Goal: Information Seeking & Learning: Learn about a topic

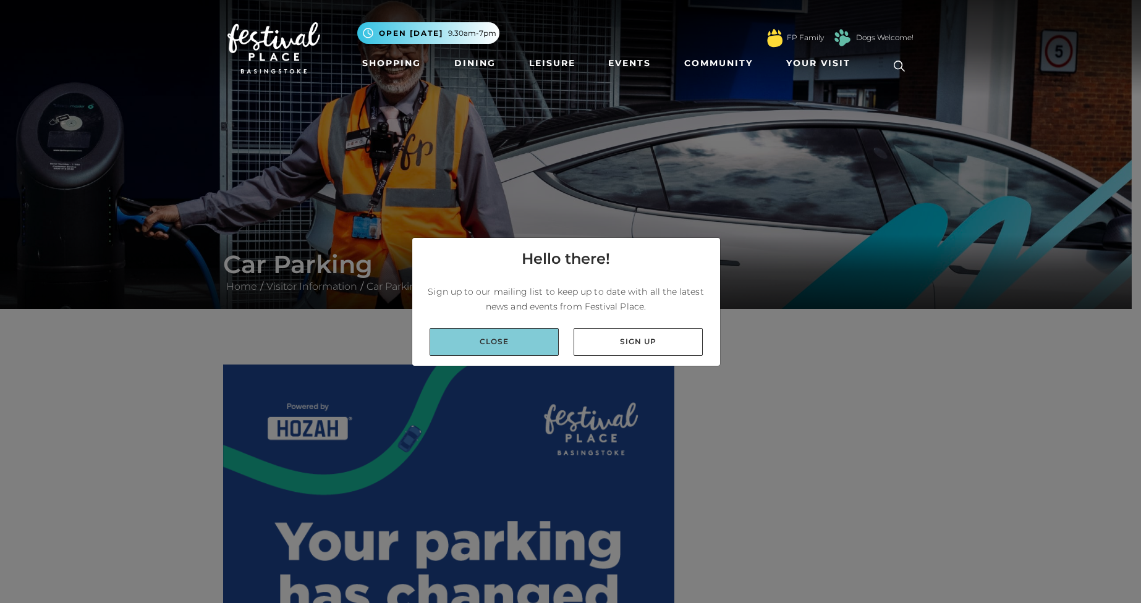
click at [515, 339] on link "Close" at bounding box center [494, 342] width 129 height 28
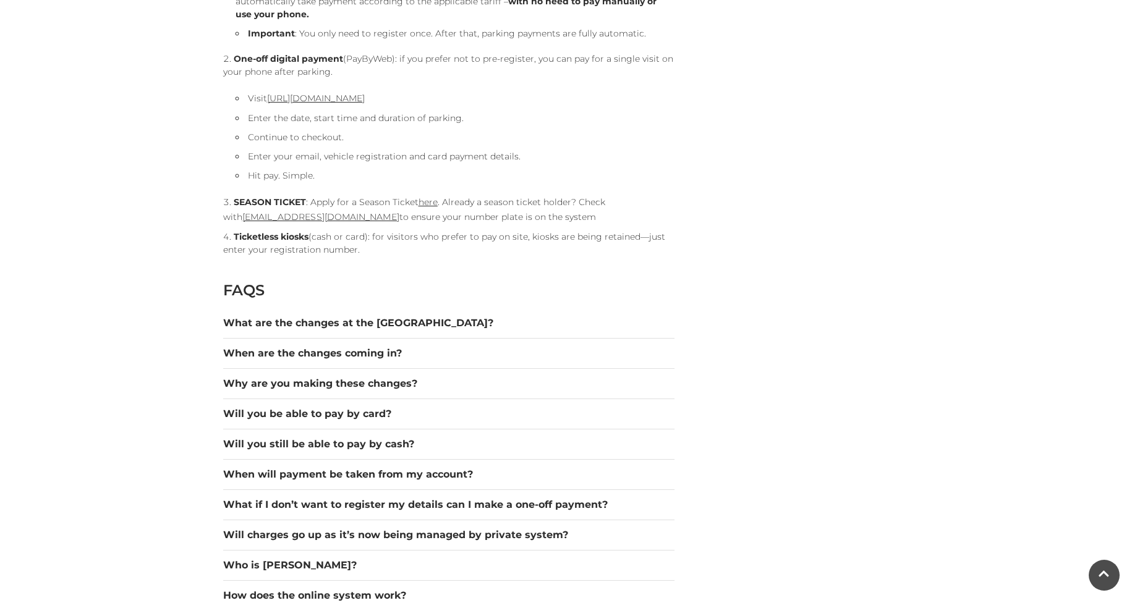
scroll to position [1558, 0]
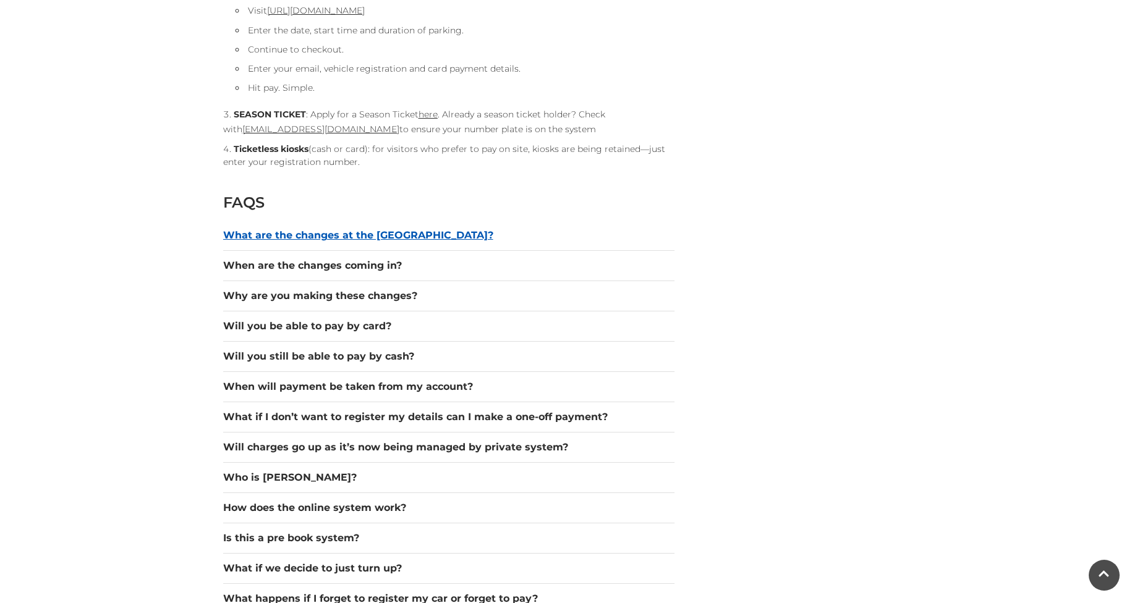
click at [275, 232] on button "What are the changes at the car park?" at bounding box center [448, 235] width 451 height 15
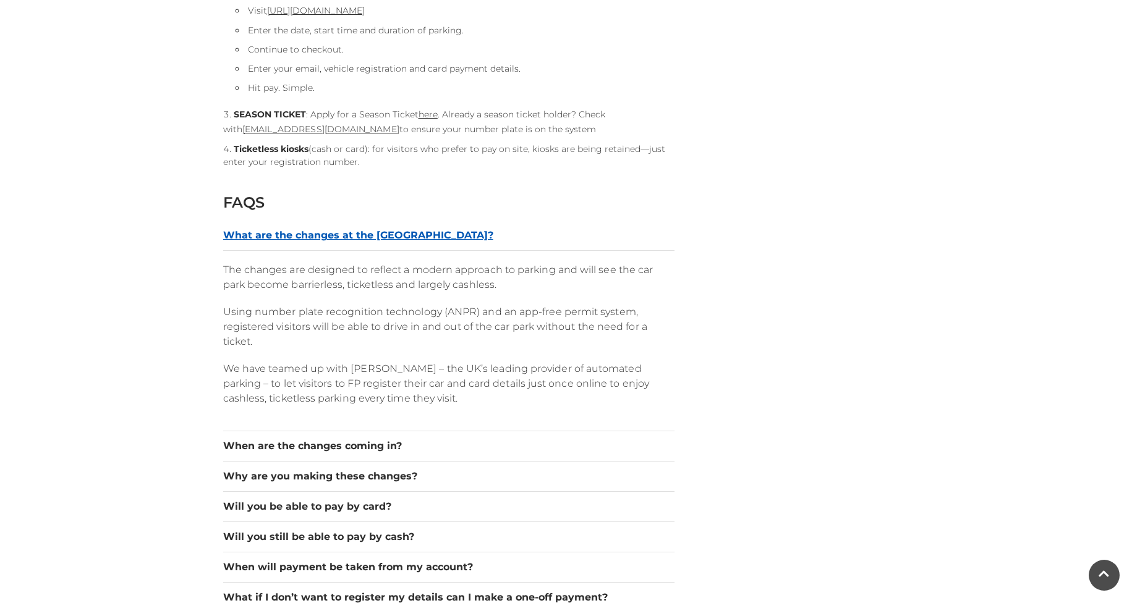
scroll to position [1632, 0]
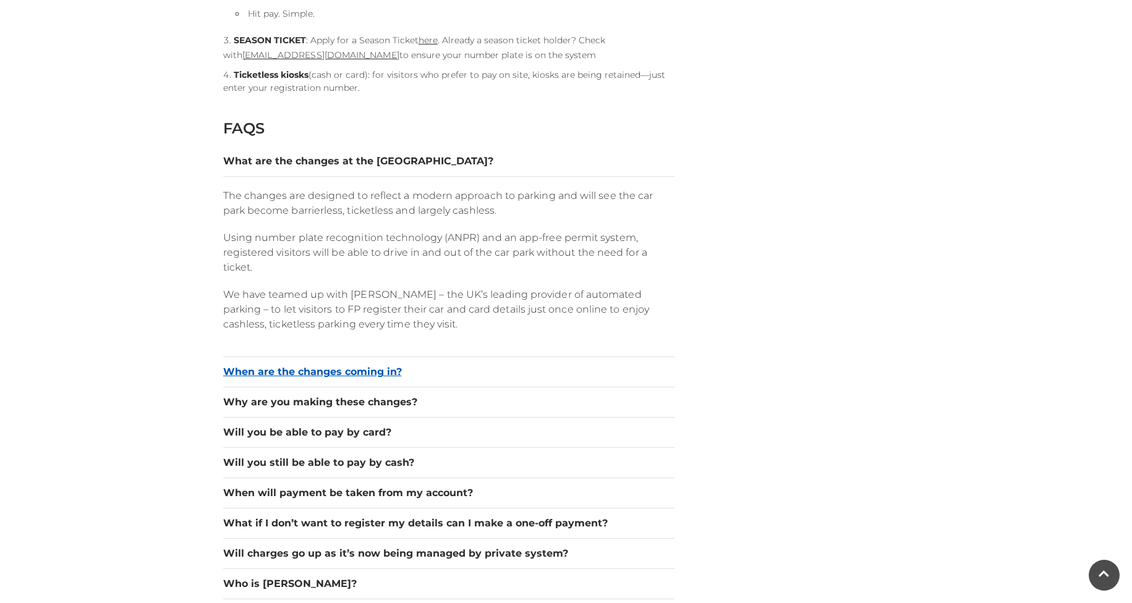
click at [347, 370] on button "When are the changes coming in?" at bounding box center [448, 372] width 451 height 15
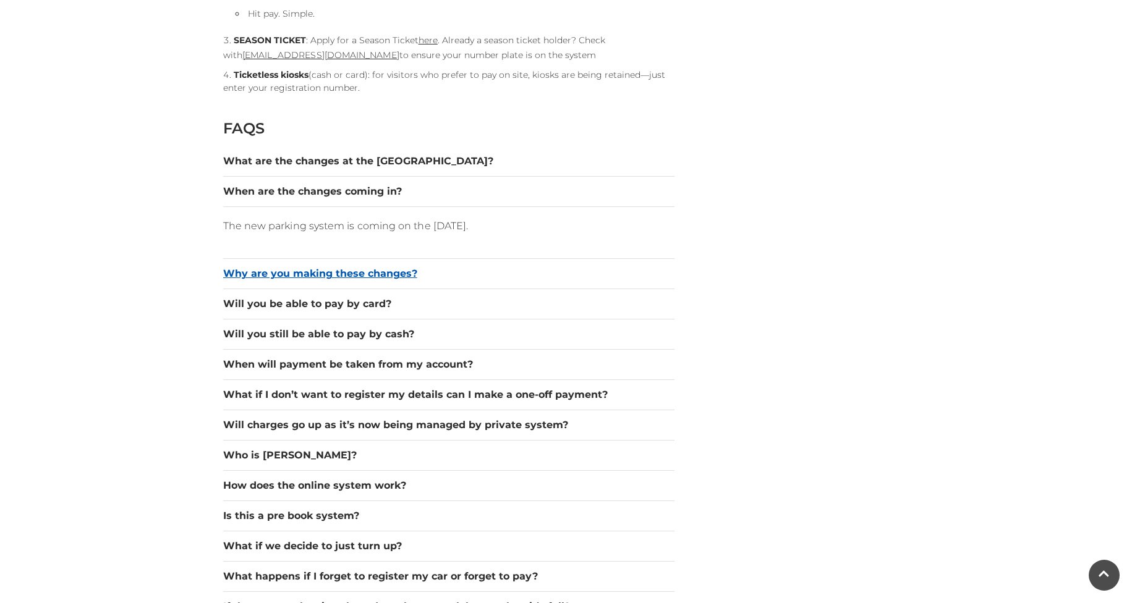
click at [346, 269] on button "Why are you making these changes?" at bounding box center [448, 273] width 451 height 15
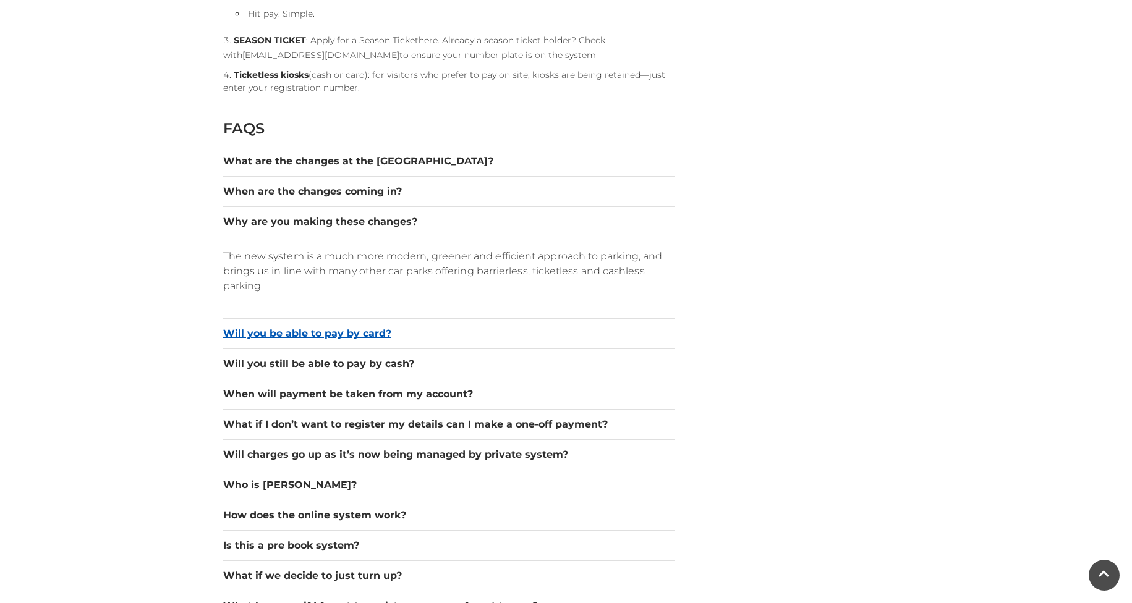
click at [358, 329] on button "Will you be able to pay by card?" at bounding box center [448, 333] width 451 height 15
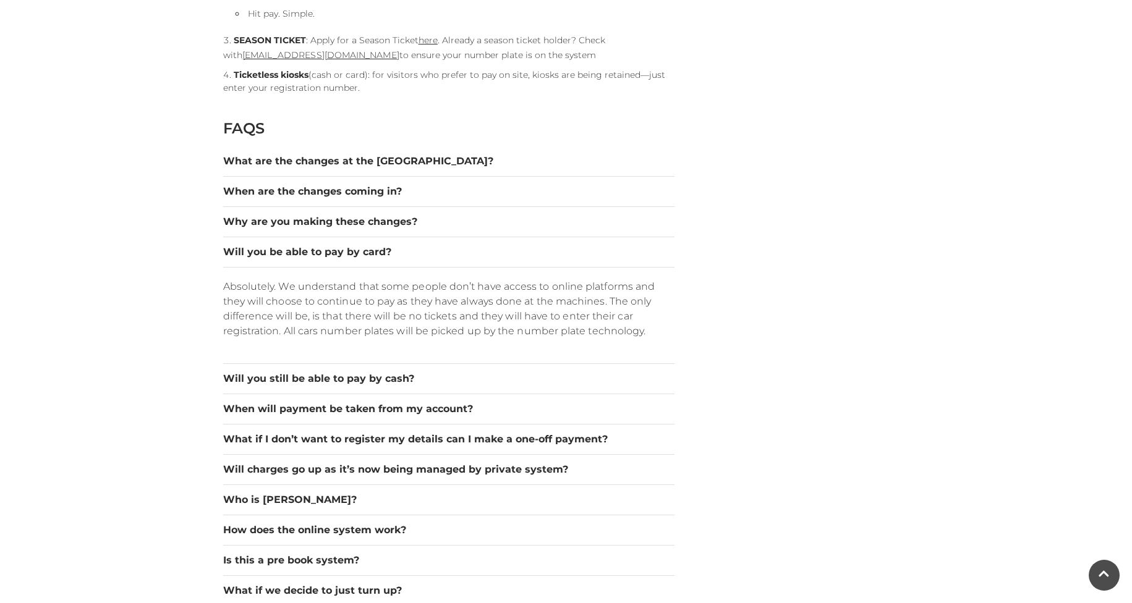
click at [367, 371] on div "Will you still be able to pay by cash?" at bounding box center [448, 379] width 451 height 30
click at [368, 376] on button "Will you still be able to pay by cash?" at bounding box center [448, 378] width 451 height 15
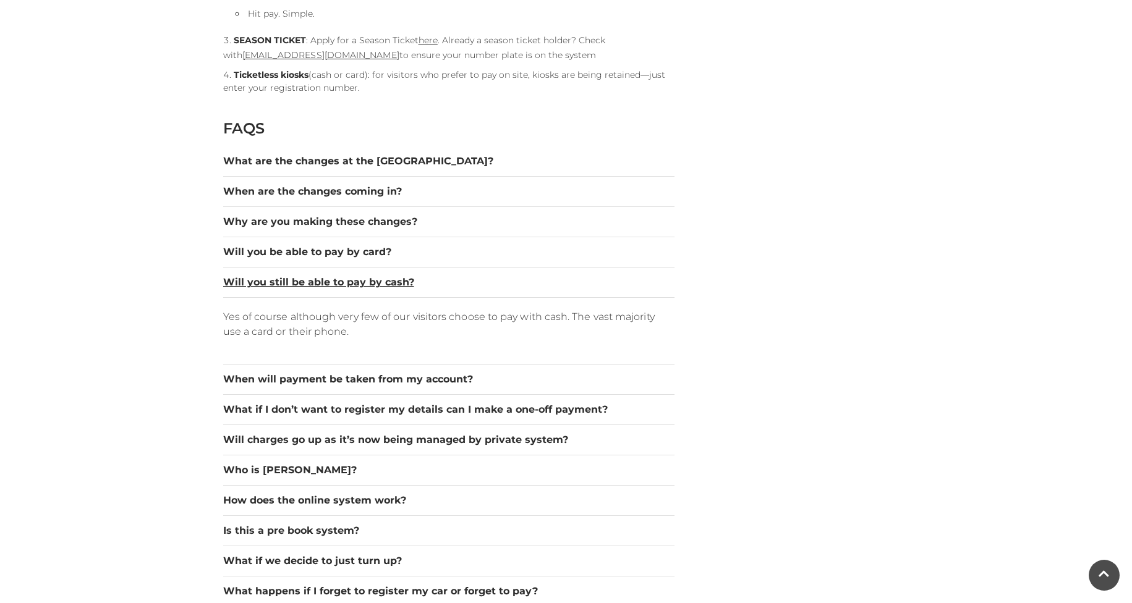
scroll to position [1706, 0]
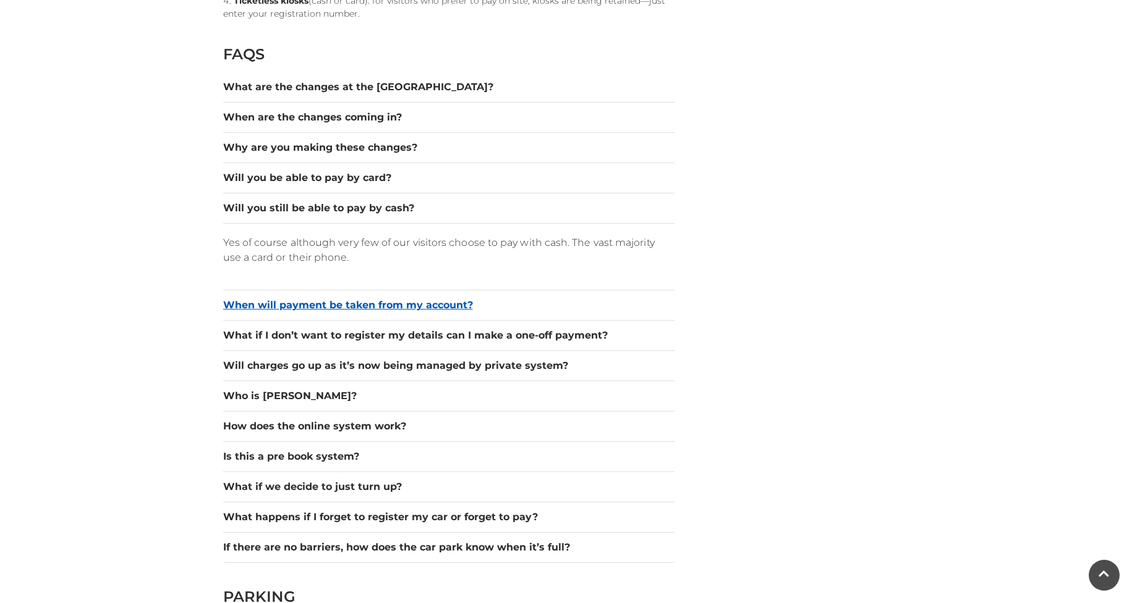
click at [384, 308] on button "When will payment be taken from my account?" at bounding box center [448, 305] width 451 height 15
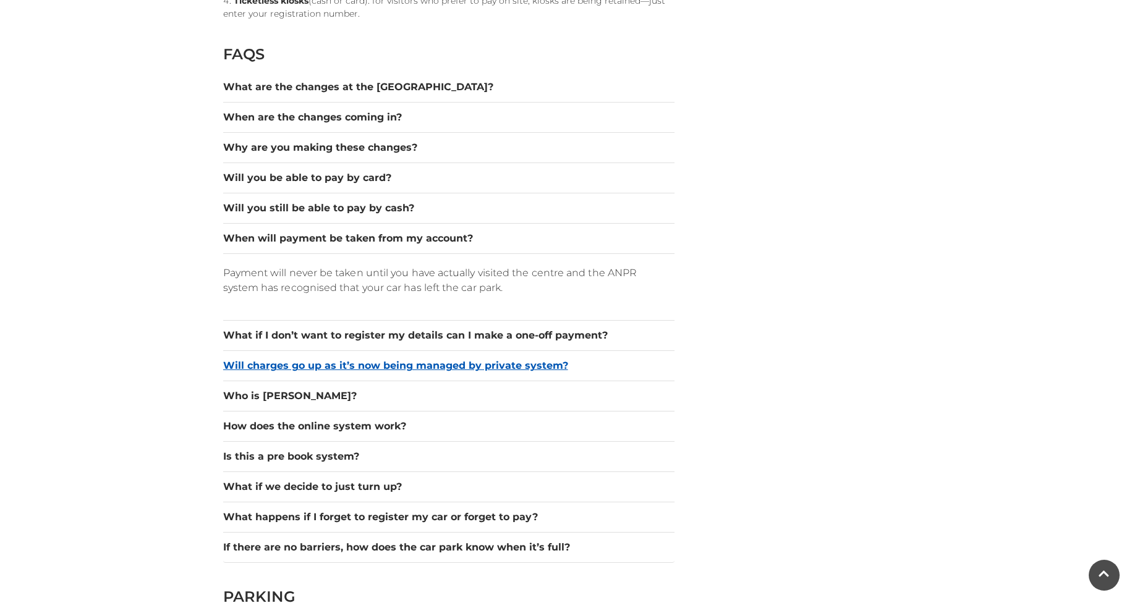
click at [417, 364] on button "Will charges go up as it’s now being managed by private system?" at bounding box center [448, 365] width 451 height 15
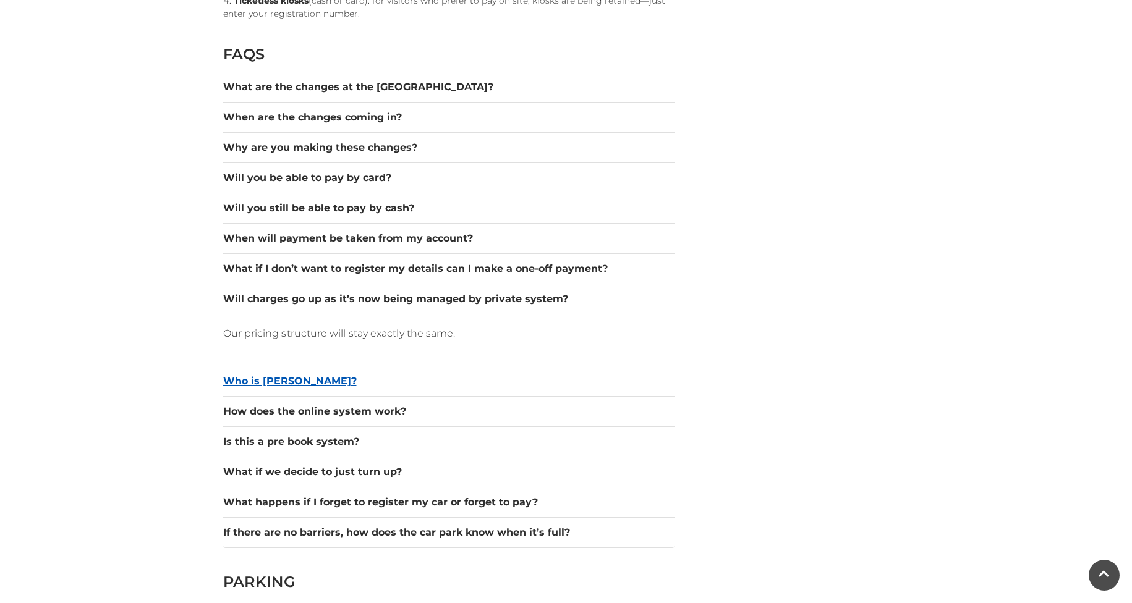
click at [392, 376] on button "Who is [PERSON_NAME]?" at bounding box center [448, 381] width 451 height 15
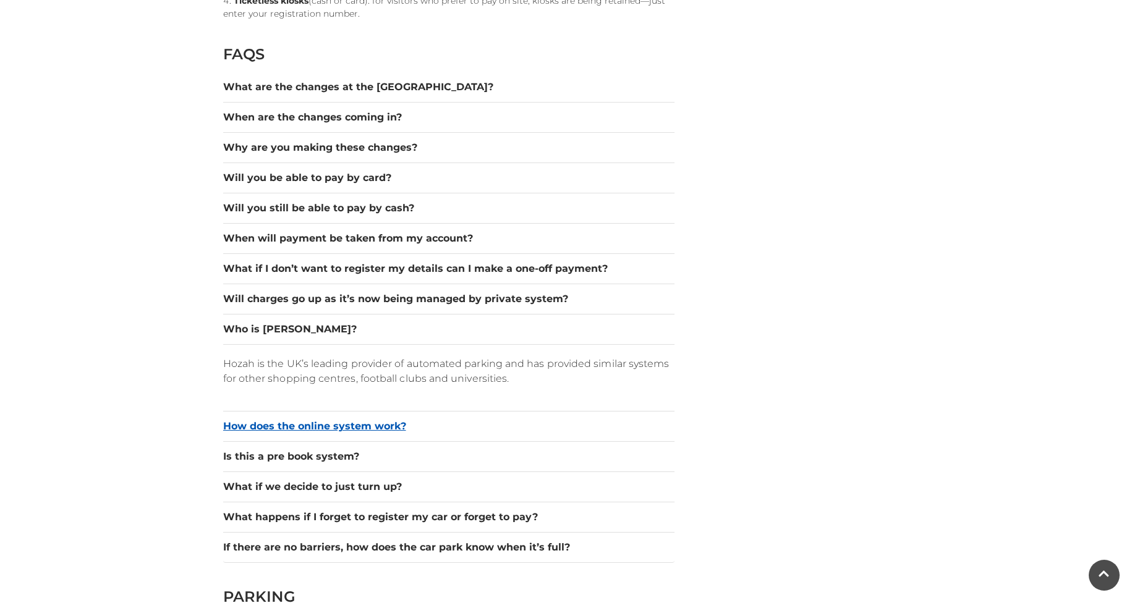
click at [387, 428] on button "How does the online system work?" at bounding box center [448, 426] width 451 height 15
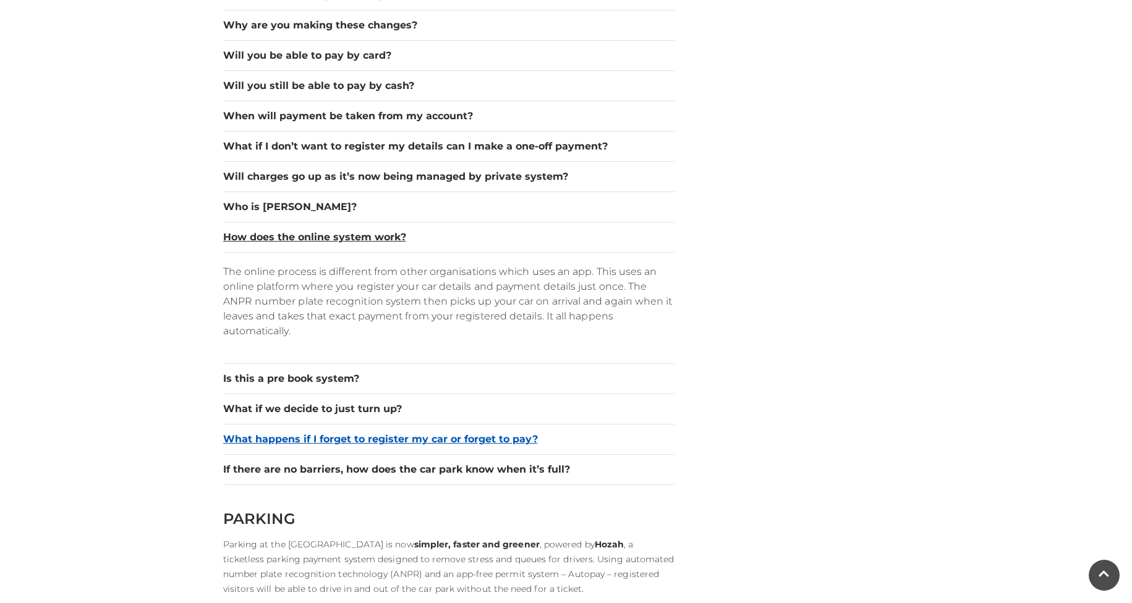
scroll to position [1854, 0]
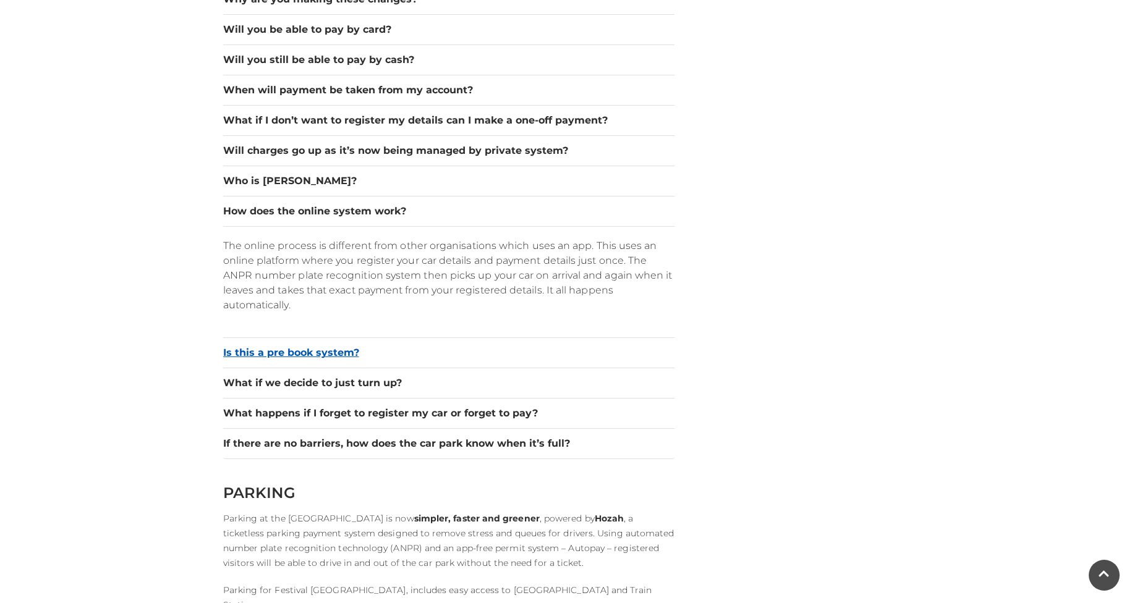
click at [356, 347] on button "Is this a pre book system?" at bounding box center [448, 353] width 451 height 15
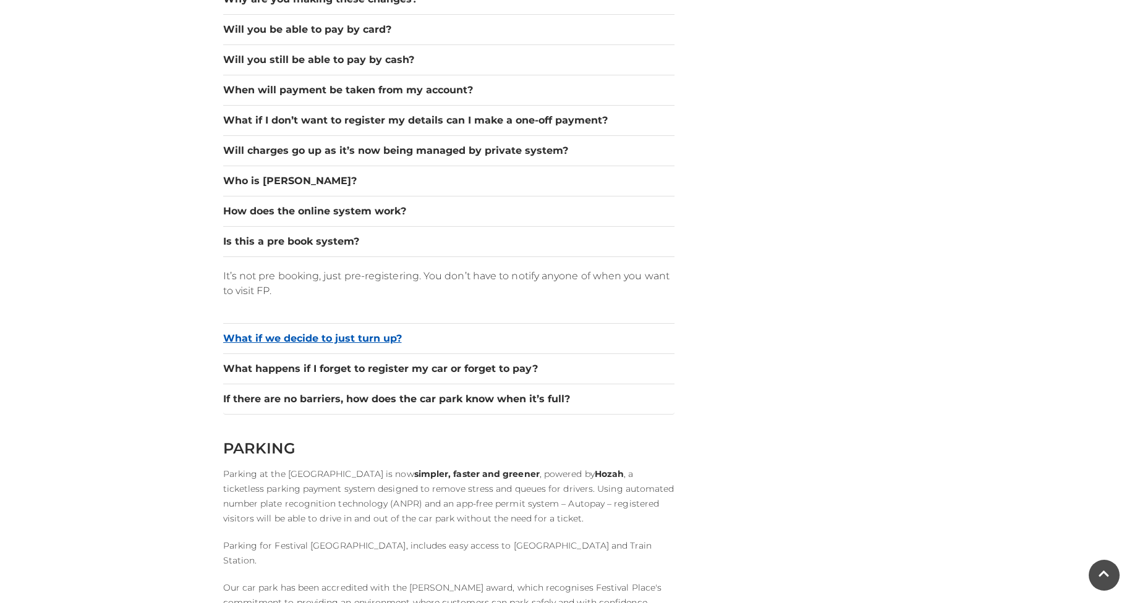
click at [358, 344] on button "What if we decide to just turn up?" at bounding box center [448, 338] width 451 height 15
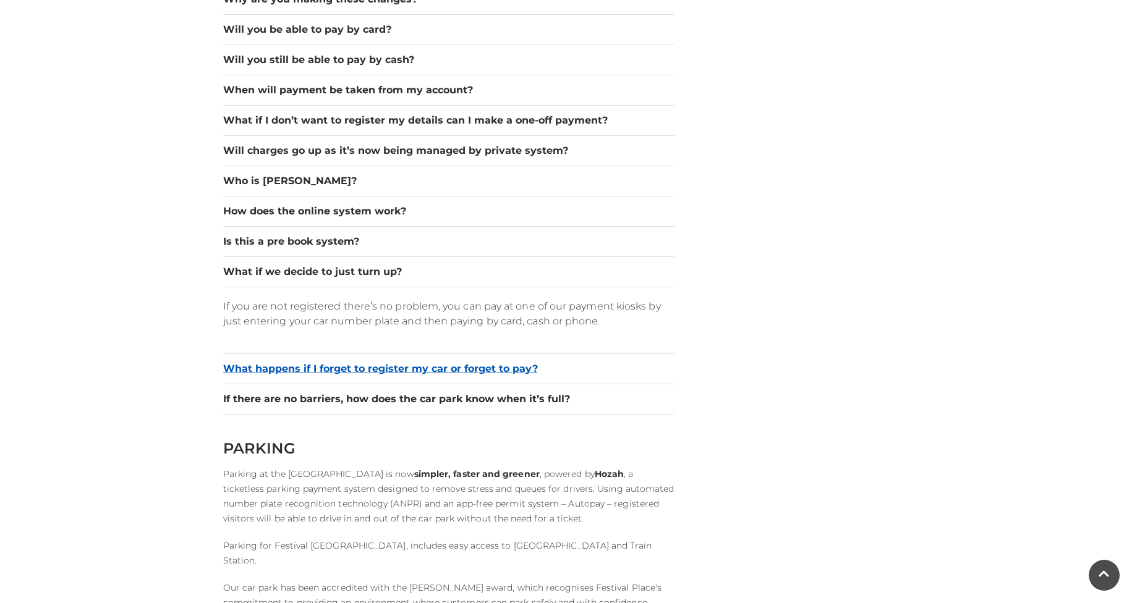
click at [373, 363] on button "What happens if I forget to register my car or forget to pay?" at bounding box center [448, 369] width 451 height 15
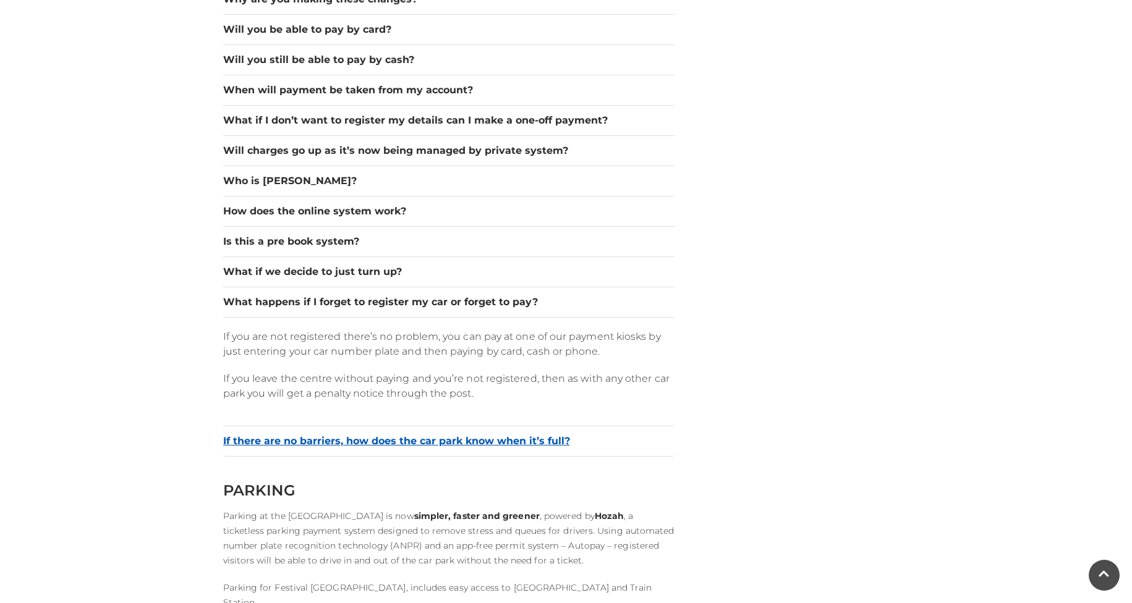
click at [398, 443] on button "If there are no barriers, how does the car park know when it’s full?" at bounding box center [448, 441] width 451 height 15
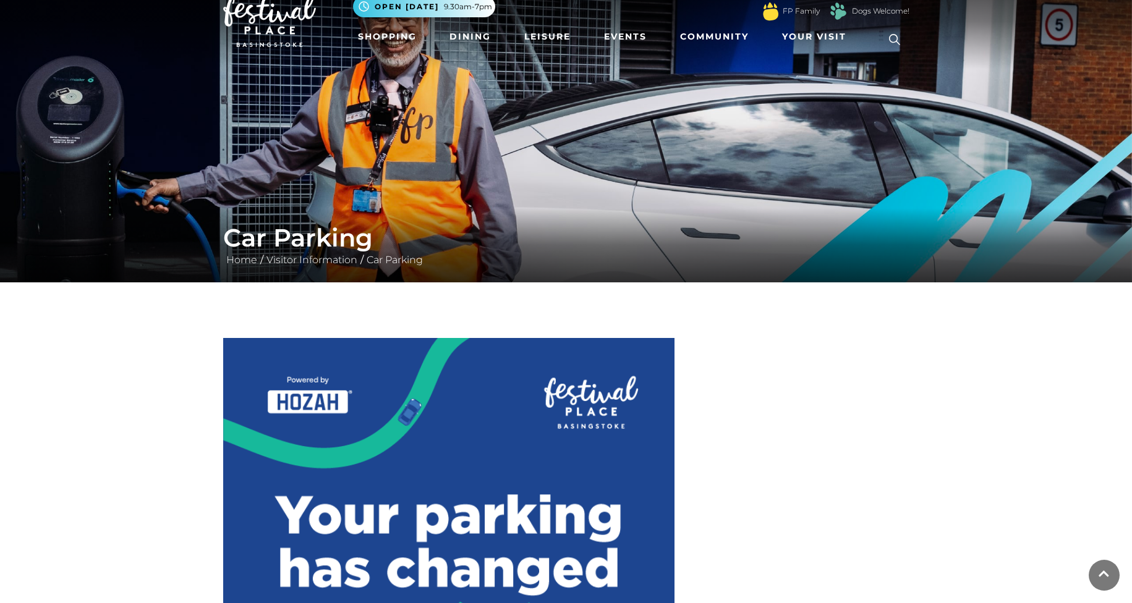
scroll to position [0, 0]
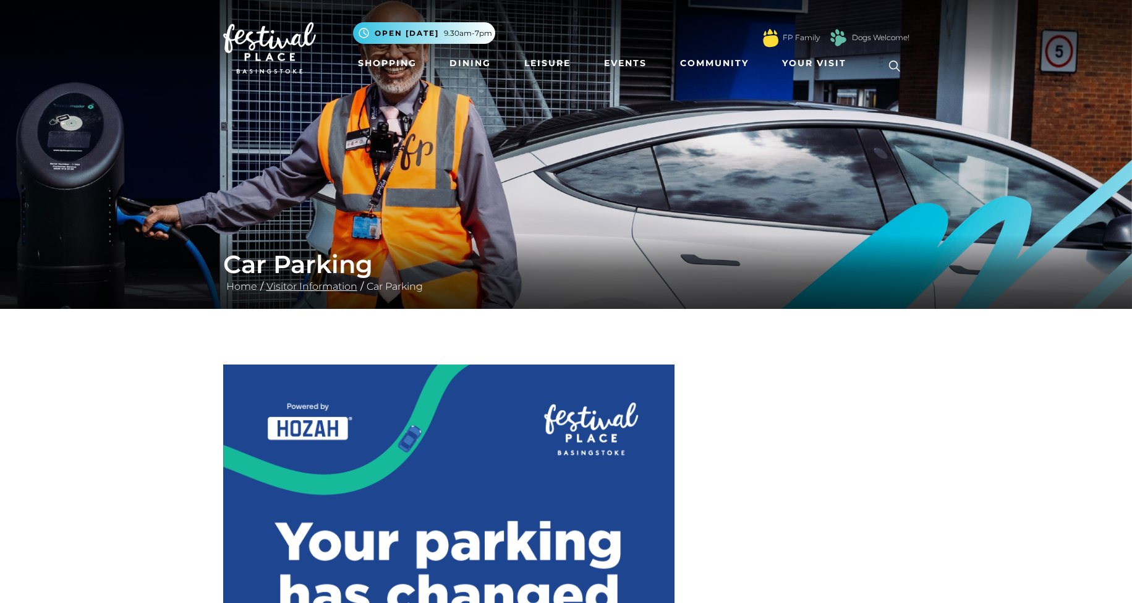
click at [339, 286] on link "Visitor Information" at bounding box center [311, 287] width 97 height 12
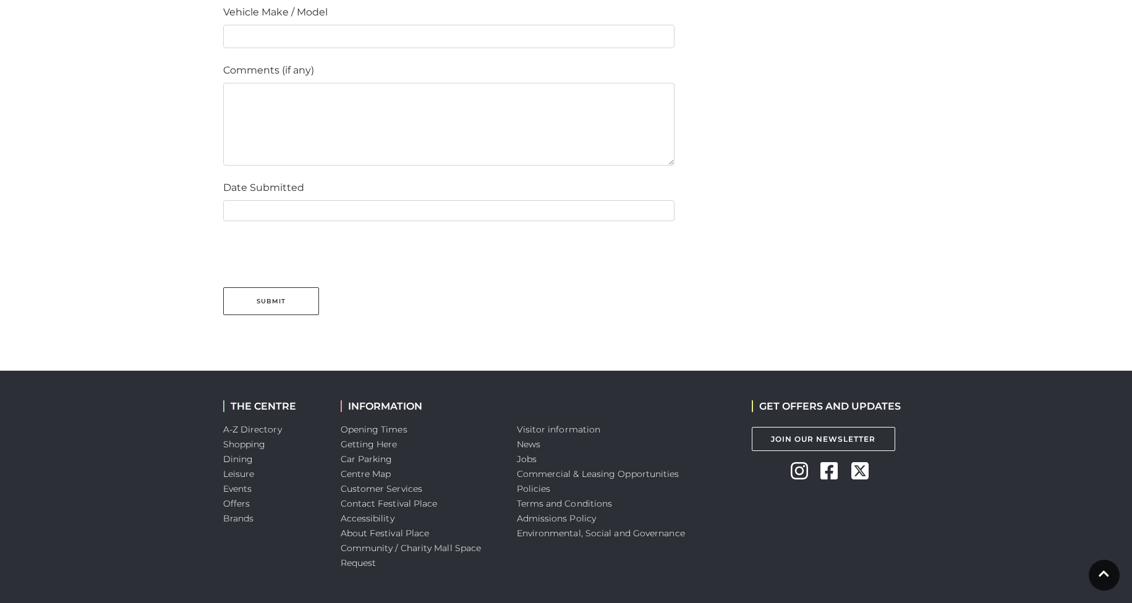
scroll to position [1160, 0]
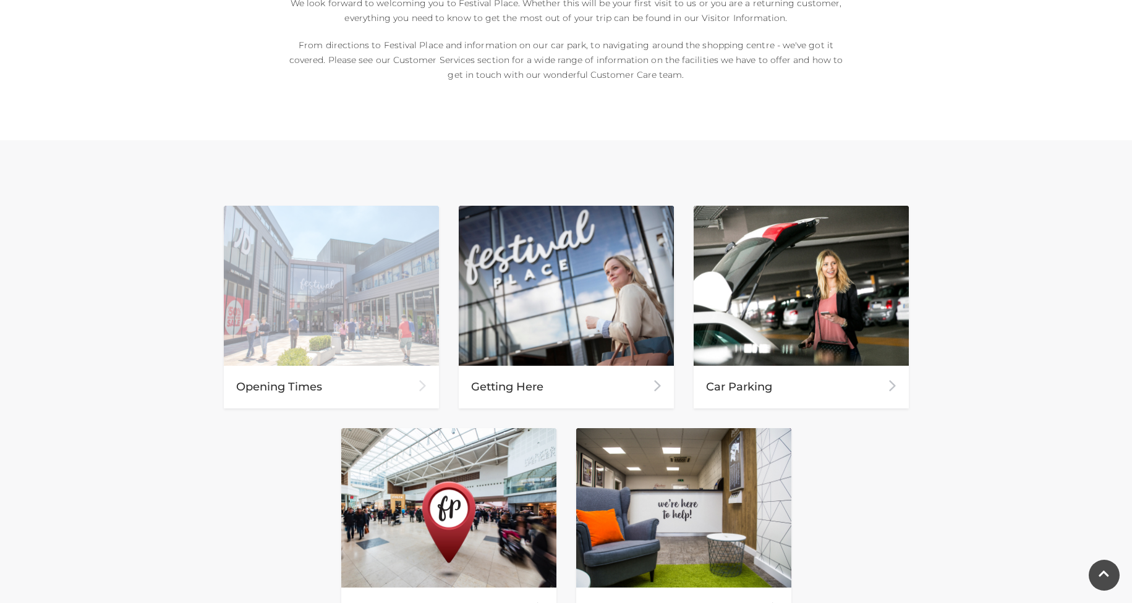
scroll to position [445, 0]
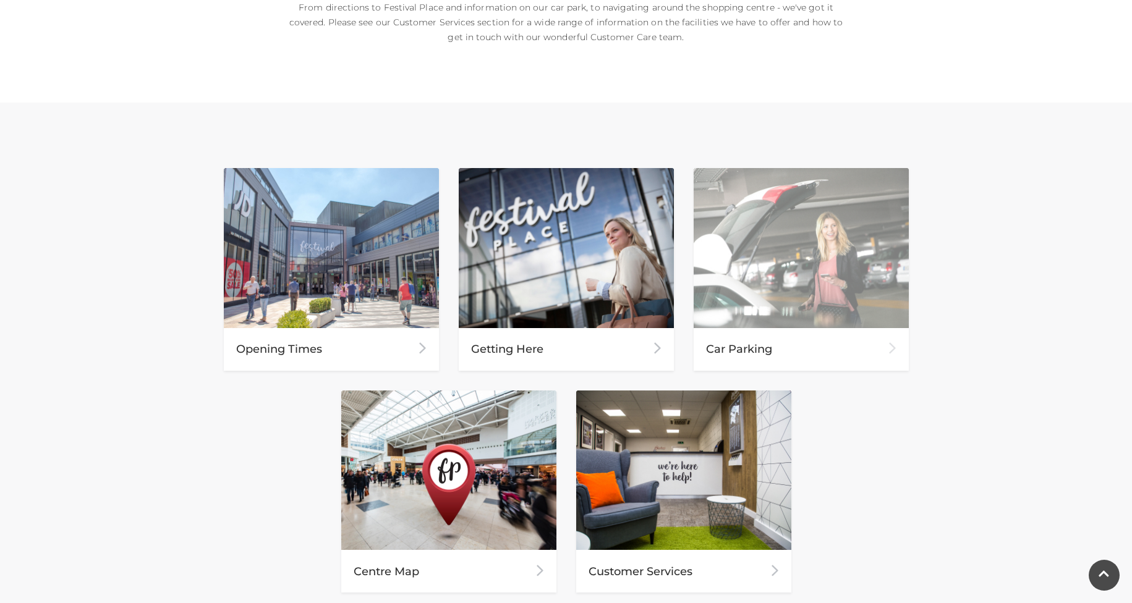
click at [719, 348] on div "Car Parking" at bounding box center [800, 349] width 215 height 43
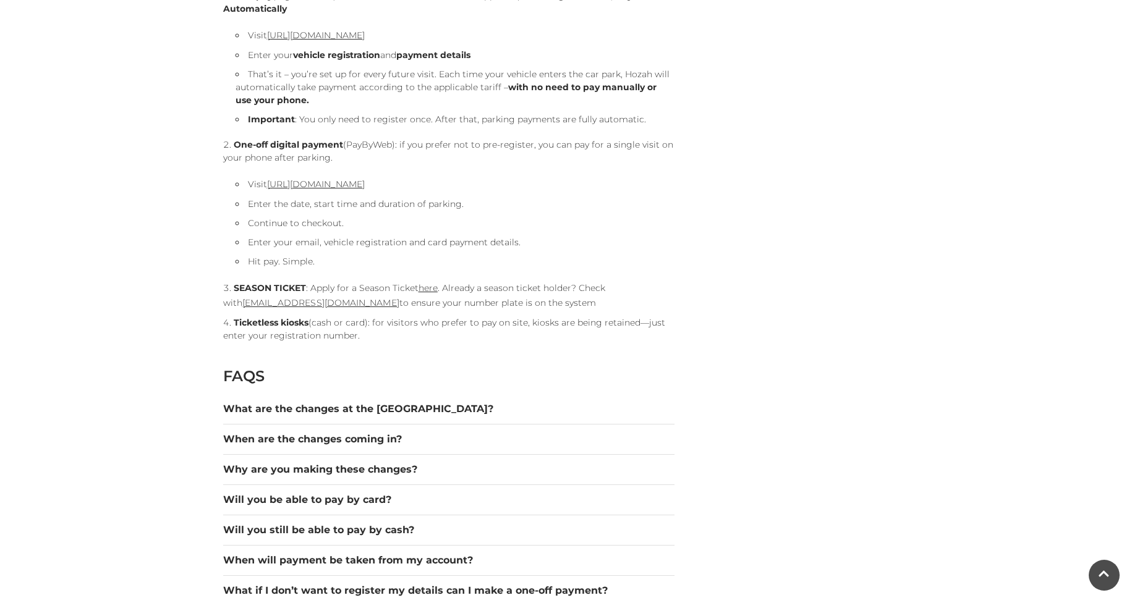
scroll to position [1409, 0]
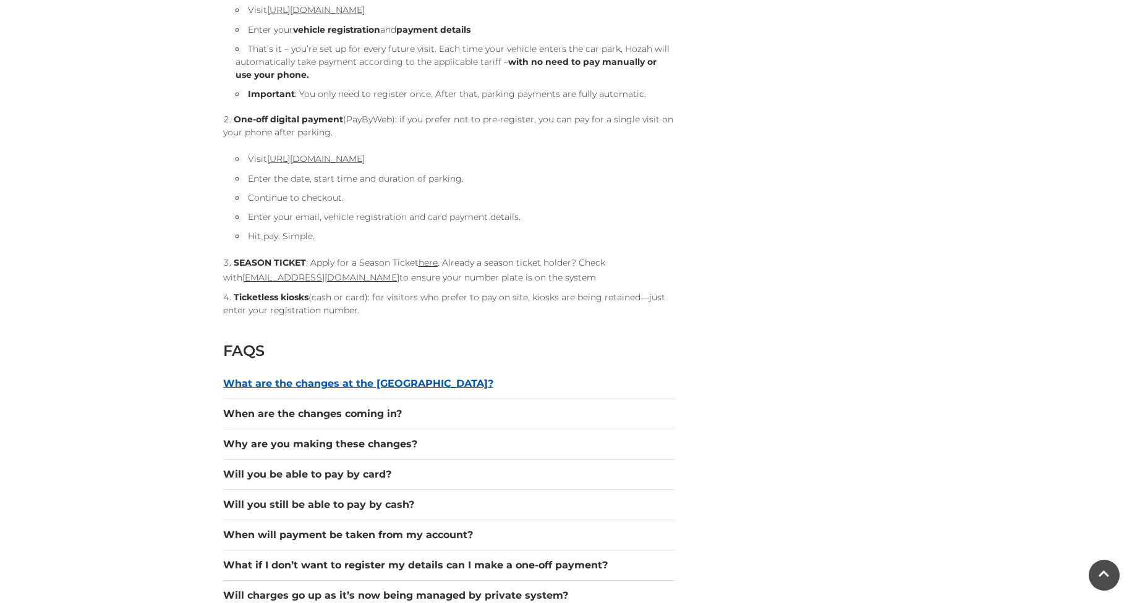
click at [411, 386] on button "What are the changes at the [GEOGRAPHIC_DATA]?" at bounding box center [448, 383] width 451 height 15
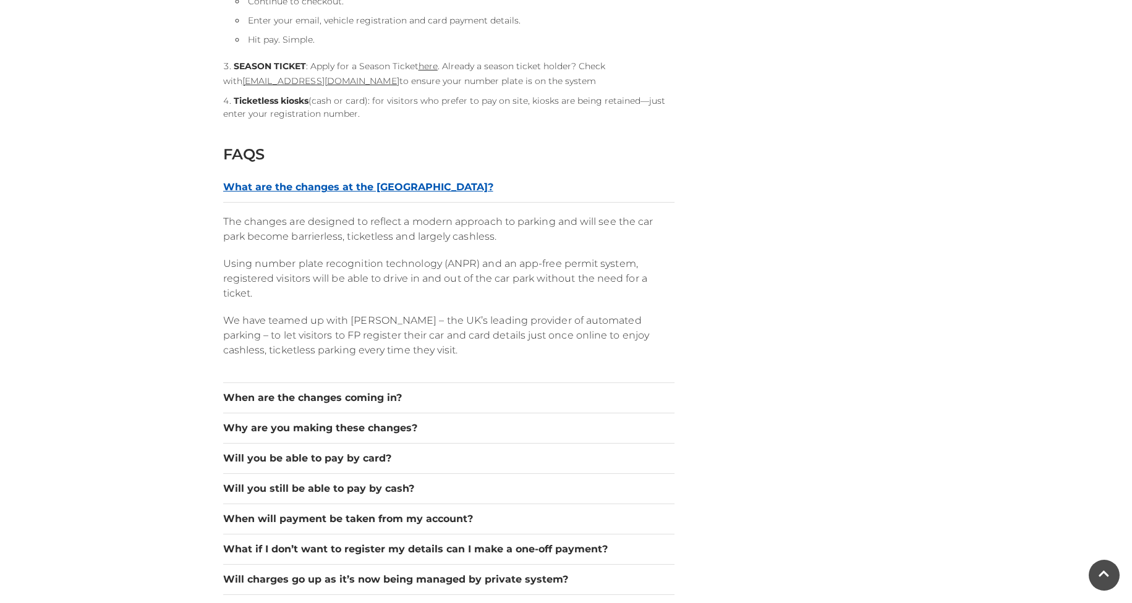
scroll to position [1632, 0]
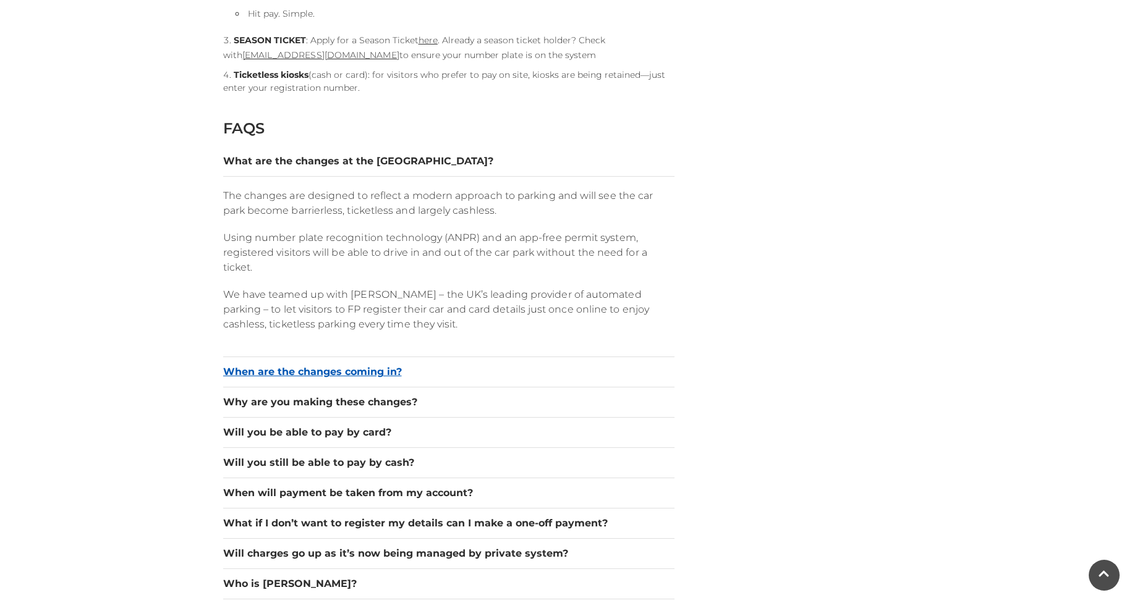
click at [397, 375] on button "When are the changes coming in?" at bounding box center [448, 372] width 451 height 15
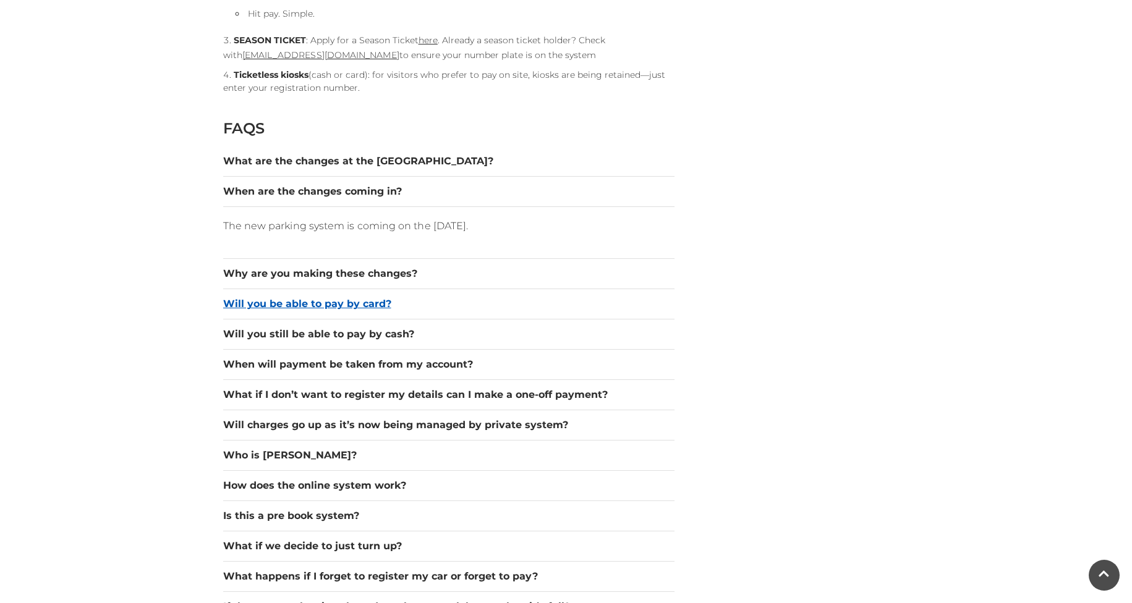
click at [388, 302] on button "Will you be able to pay by card?" at bounding box center [448, 304] width 451 height 15
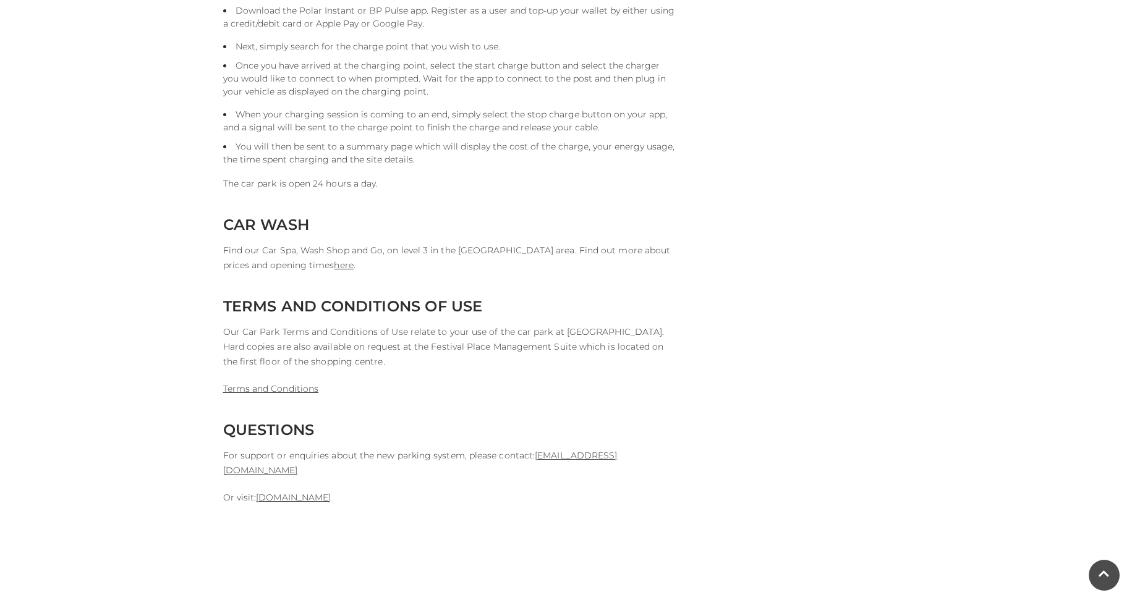
scroll to position [3189, 0]
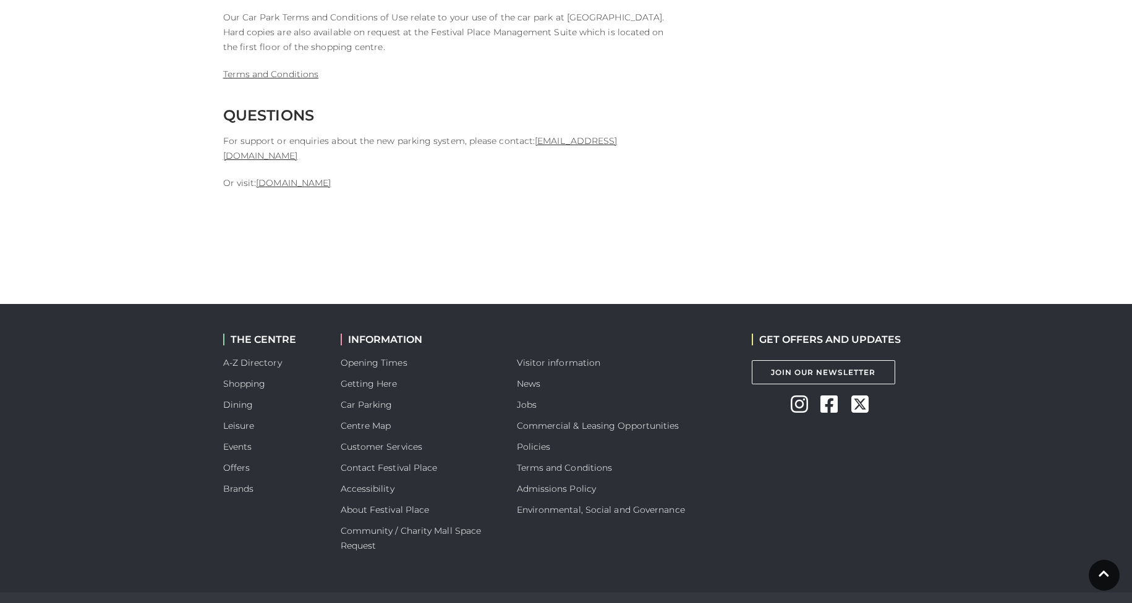
scroll to position [1800, 0]
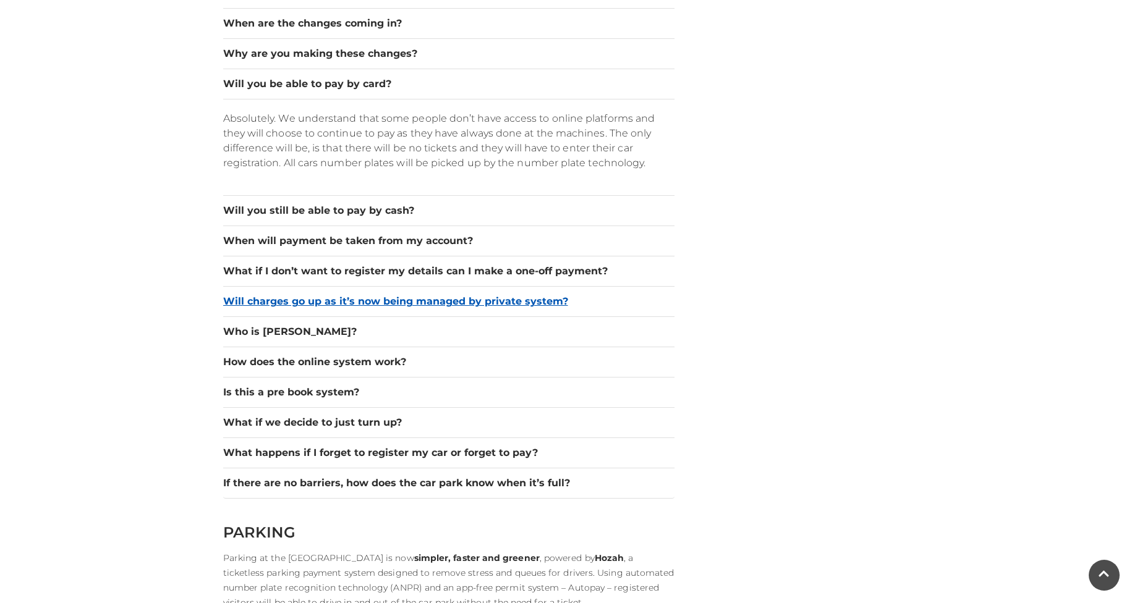
click at [383, 303] on button "Will charges go up as it’s now being managed by private system?" at bounding box center [448, 301] width 451 height 15
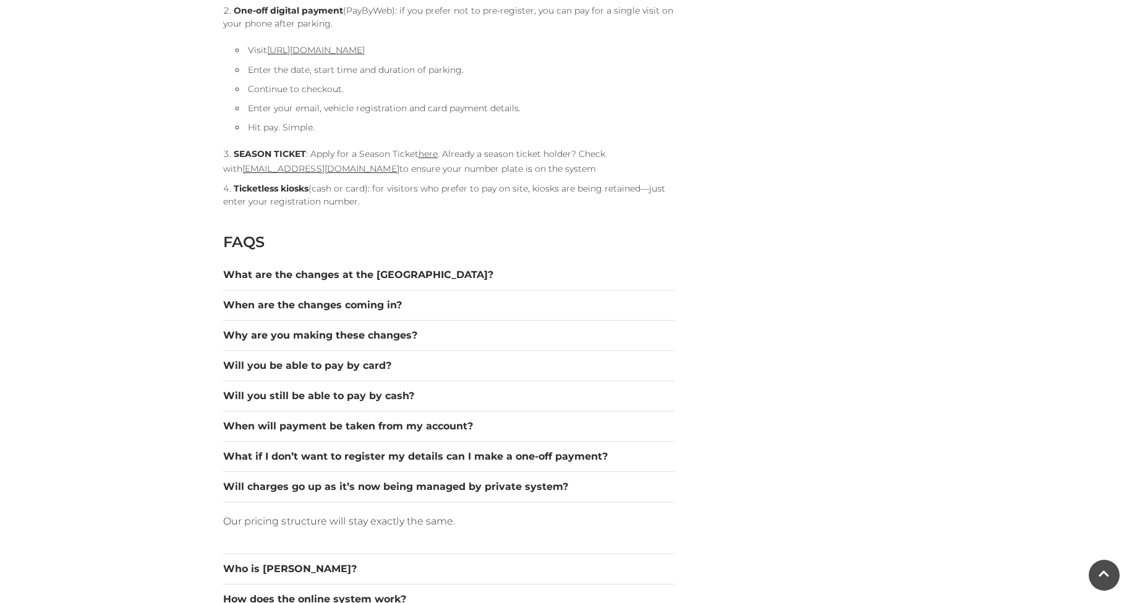
scroll to position [1566, 0]
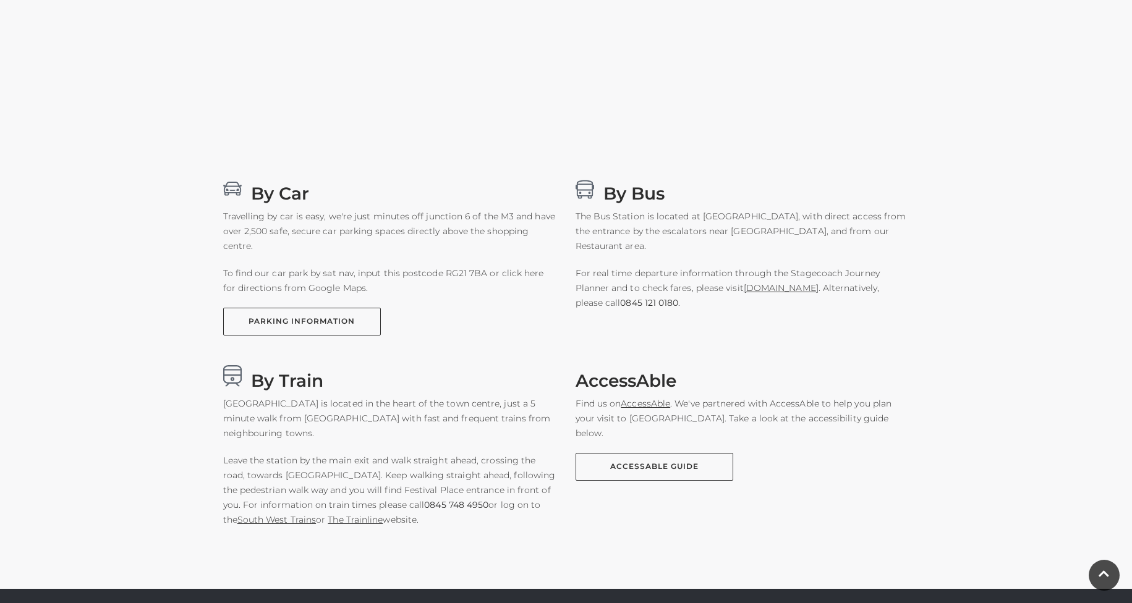
scroll to position [742, 0]
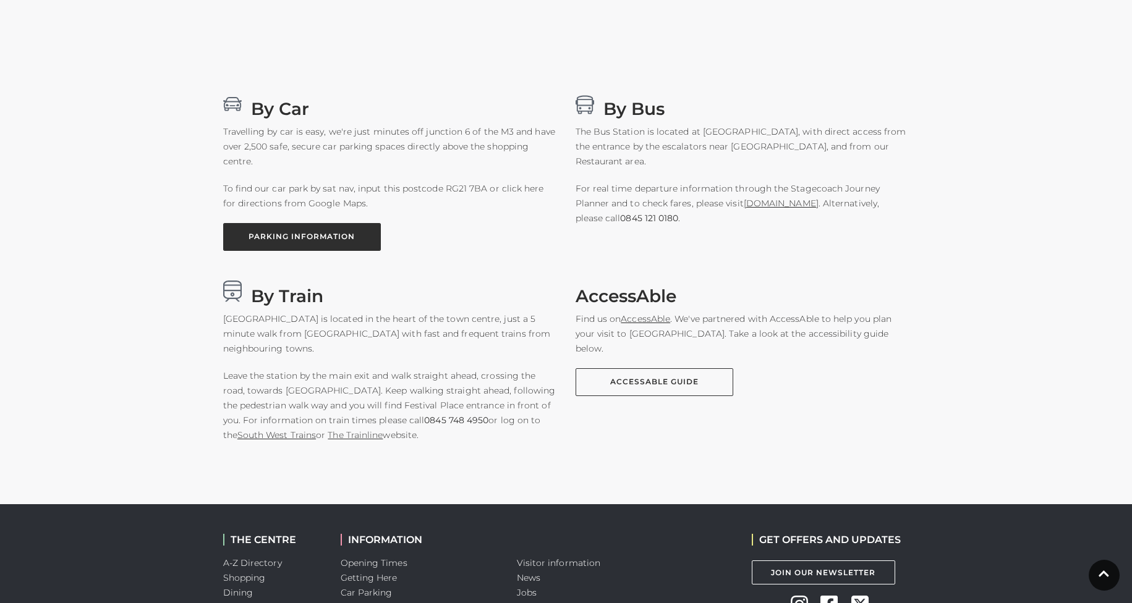
click at [339, 243] on link "PARKING INFORMATION" at bounding box center [302, 237] width 158 height 28
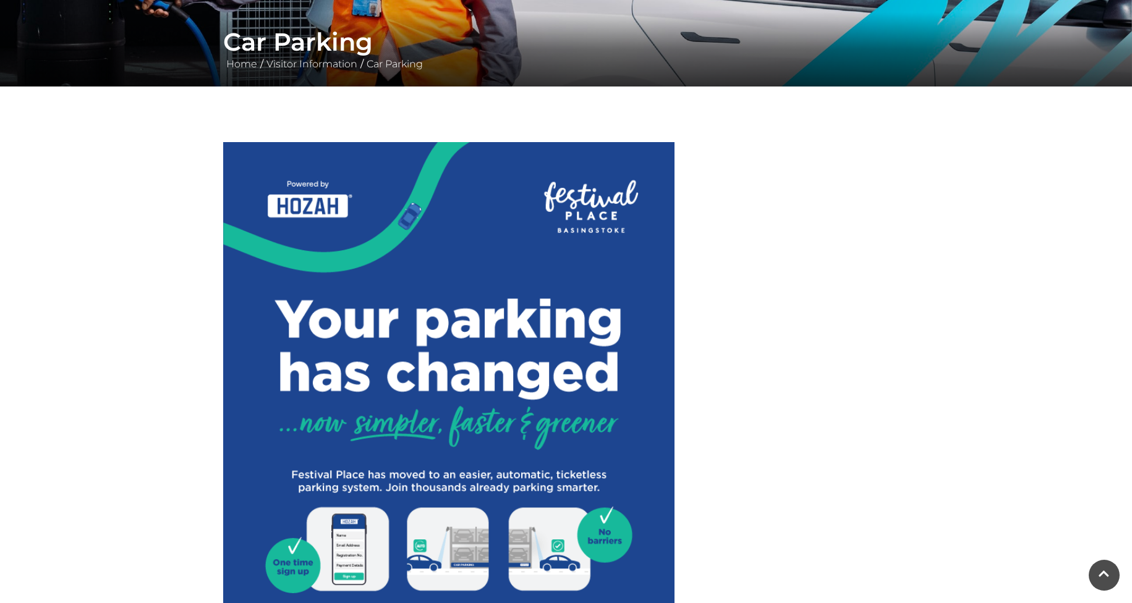
scroll to position [74, 0]
